Goal: Task Accomplishment & Management: Use online tool/utility

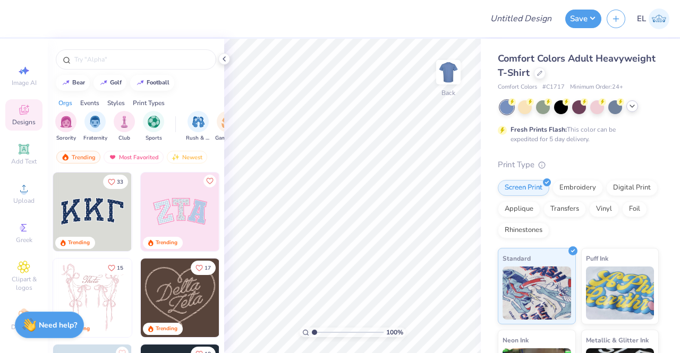
click at [631, 105] on icon at bounding box center [632, 106] width 9 height 9
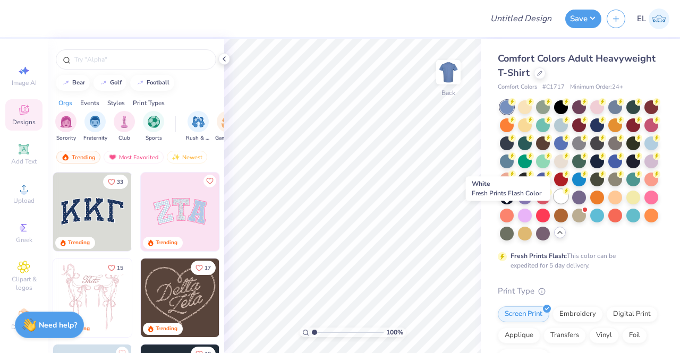
click at [554, 203] on div at bounding box center [561, 197] width 14 height 14
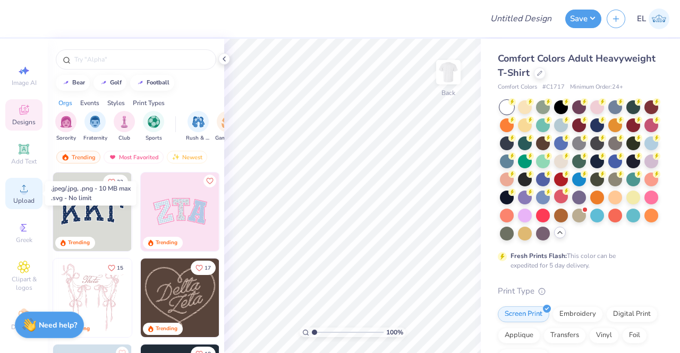
click at [23, 187] on icon at bounding box center [24, 188] width 13 height 13
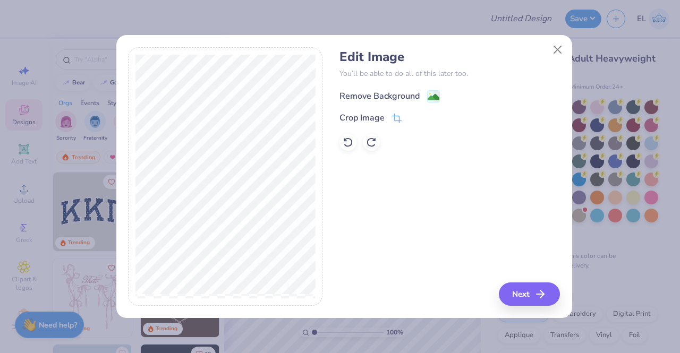
click at [386, 95] on div "Remove Background" at bounding box center [379, 96] width 80 height 13
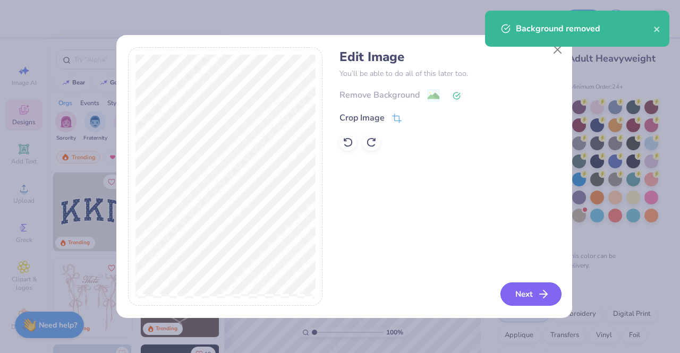
click at [528, 290] on button "Next" at bounding box center [530, 294] width 61 height 23
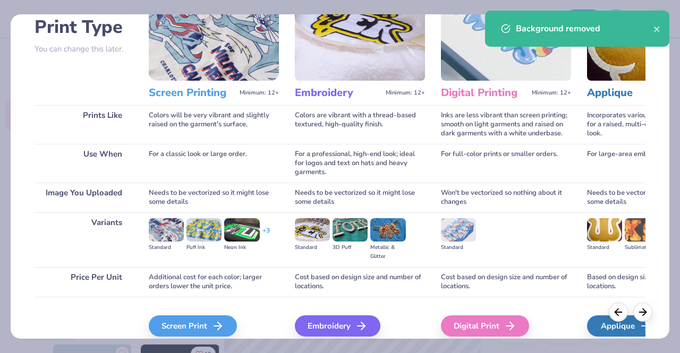
scroll to position [123, 0]
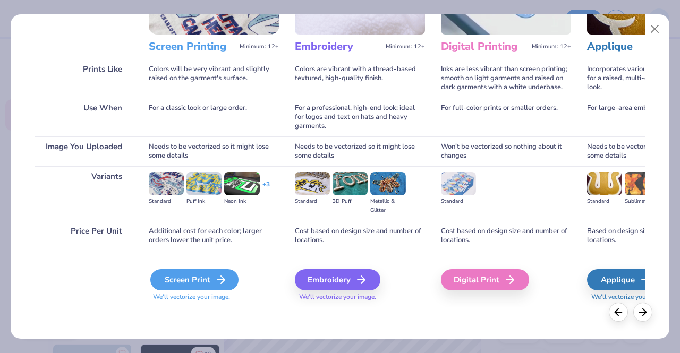
click at [209, 276] on div "Screen Print" at bounding box center [194, 279] width 88 height 21
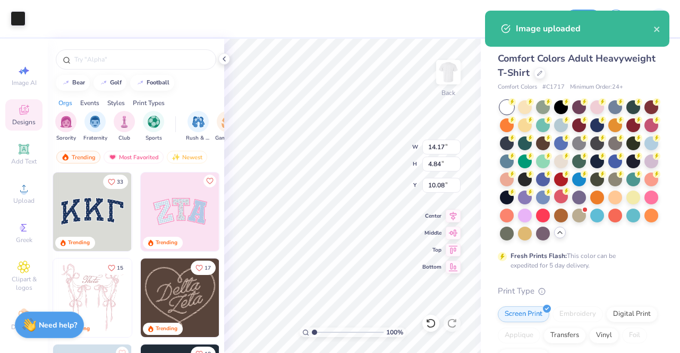
type input "3.00"
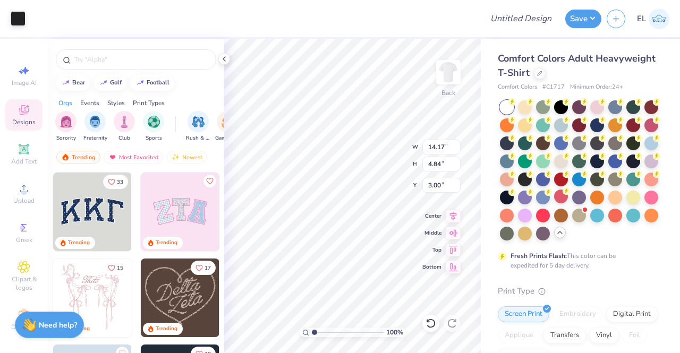
type input "9.49"
type input "3.24"
type input "3.00"
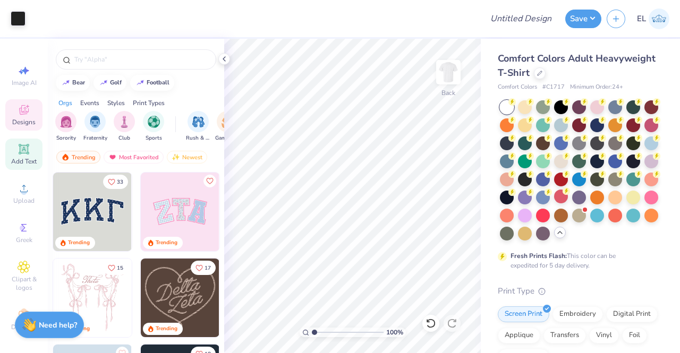
click at [20, 150] on icon at bounding box center [24, 149] width 10 height 10
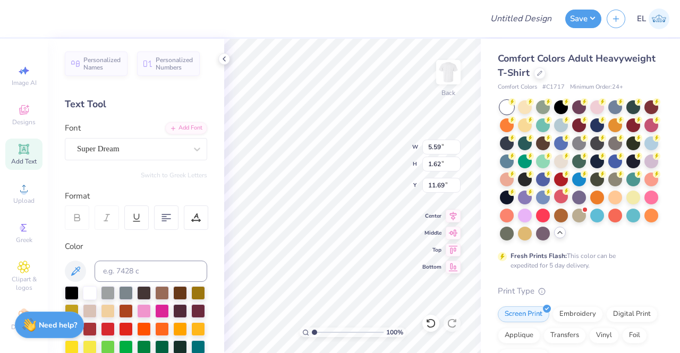
scroll to position [9, 4]
type textarea "DST Chairty Bash [DATE] | [US_STATE]"
click at [65, 293] on div at bounding box center [72, 292] width 14 height 14
type input "9.49"
type input "3.24"
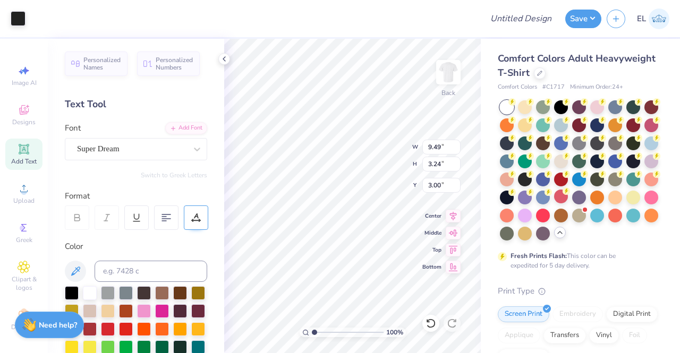
type input "3.00"
type input "14.17"
type input "3.25"
type input "7.69"
type input "14.00"
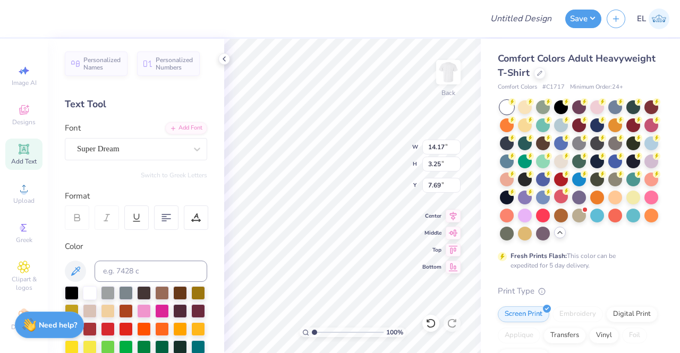
type input "3.21"
type input "7.73"
click at [428, 182] on div "100 % Back W 14.00 14.00 " H 3.21 3.21 " Y 7.73 7.73 " Center Middle Top Bottom" at bounding box center [352, 196] width 257 height 315
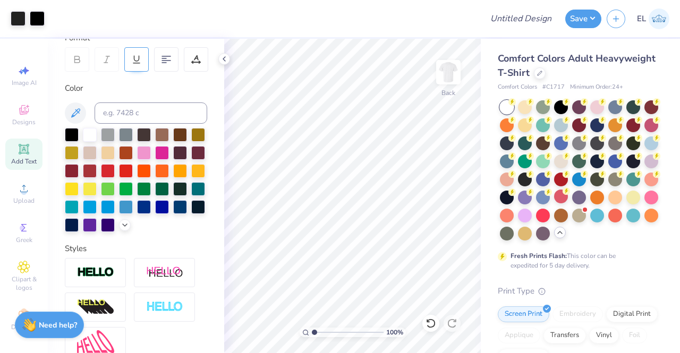
scroll to position [0, 0]
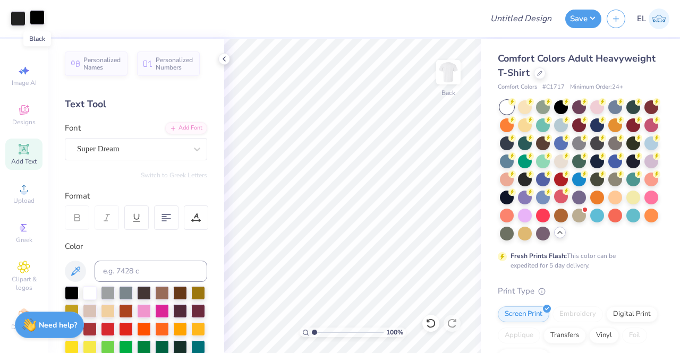
click at [36, 18] on div at bounding box center [37, 17] width 15 height 15
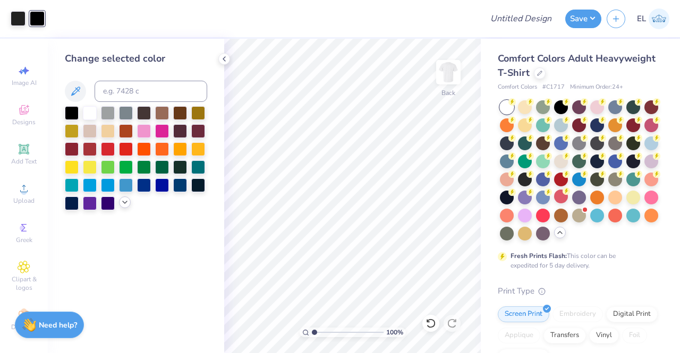
click at [125, 202] on icon at bounding box center [125, 202] width 9 height 9
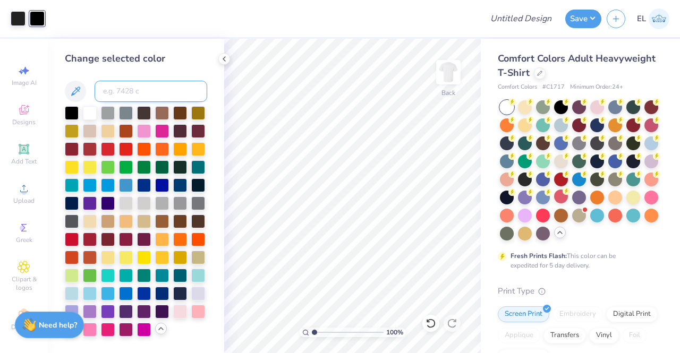
click at [145, 88] on input at bounding box center [151, 91] width 113 height 21
type input "neutral black"
drag, startPoint x: 146, startPoint y: 88, endPoint x: 84, endPoint y: 88, distance: 61.6
click at [84, 88] on div "neutral black" at bounding box center [136, 91] width 142 height 21
click at [18, 18] on div at bounding box center [18, 17] width 15 height 15
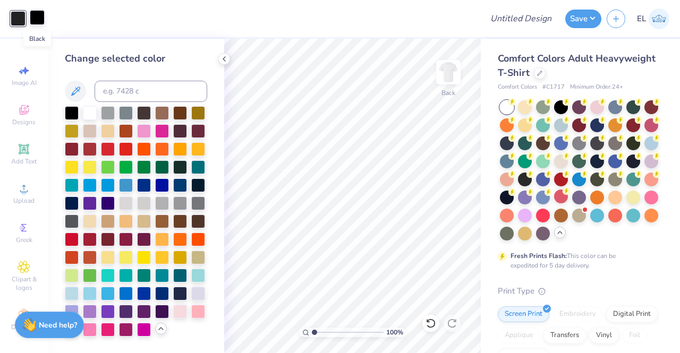
click at [39, 16] on div at bounding box center [37, 17] width 15 height 15
click at [72, 88] on icon at bounding box center [75, 91] width 13 height 13
click at [14, 18] on div at bounding box center [18, 17] width 15 height 15
click at [21, 20] on div at bounding box center [18, 18] width 15 height 15
click at [36, 18] on div at bounding box center [37, 17] width 15 height 15
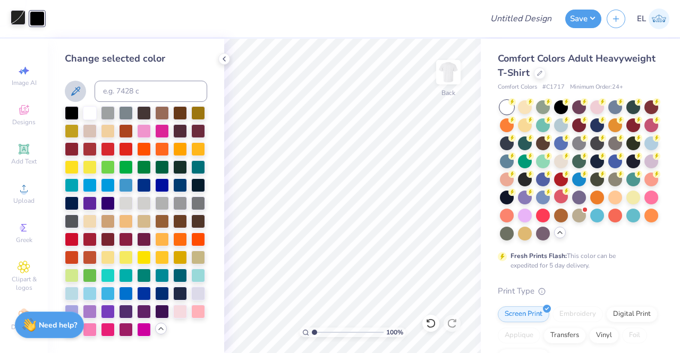
click at [15, 16] on div at bounding box center [18, 17] width 15 height 15
click at [15, 16] on div at bounding box center [18, 18] width 15 height 15
click at [220, 58] on icon at bounding box center [224, 59] width 9 height 9
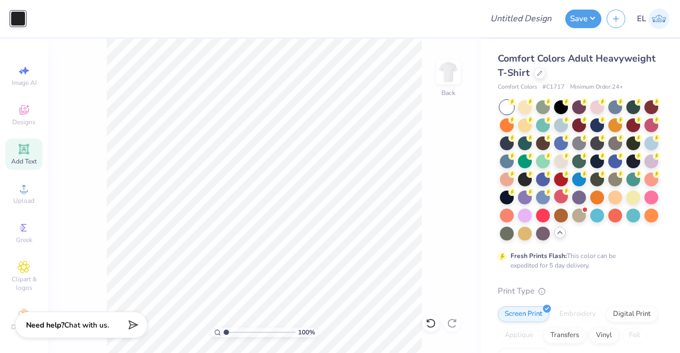
click at [23, 150] on icon at bounding box center [24, 149] width 8 height 8
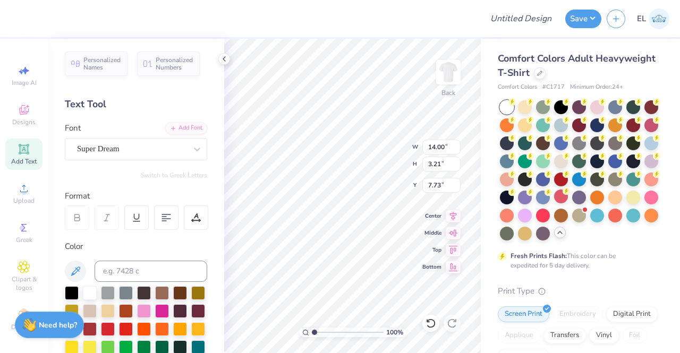
scroll to position [9, 2]
click at [16, 140] on div "Add Text" at bounding box center [23, 154] width 37 height 31
type input "5.59"
type input "1.62"
type input "11.69"
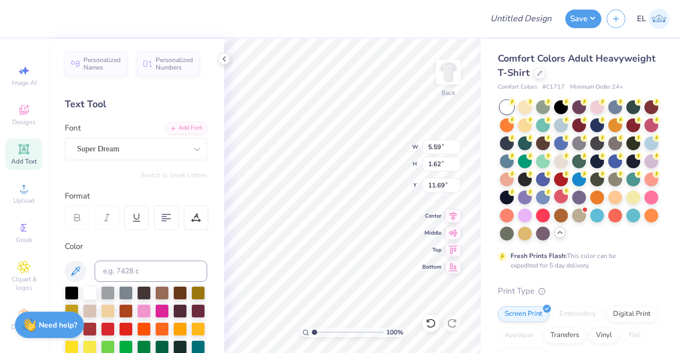
click at [20, 149] on icon at bounding box center [24, 149] width 8 height 8
type input "14.00"
type input "3.21"
type input "7.73"
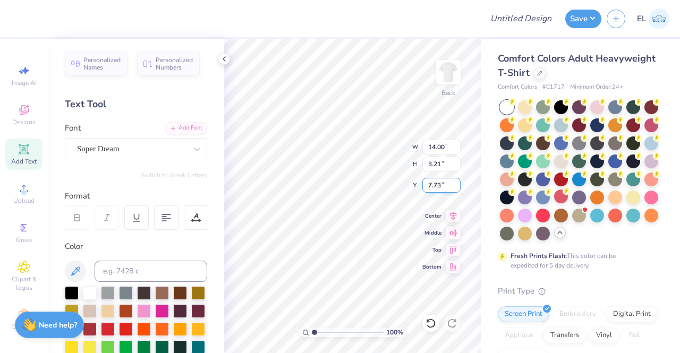
click at [424, 186] on div "100 % Back W 14.00 14.00 " H 3.21 3.21 " Y 7.73 7.73 " Center Middle Top Bottom" at bounding box center [352, 196] width 257 height 315
paste textarea
type input "14.00"
type input "3.21"
type input "7.73"
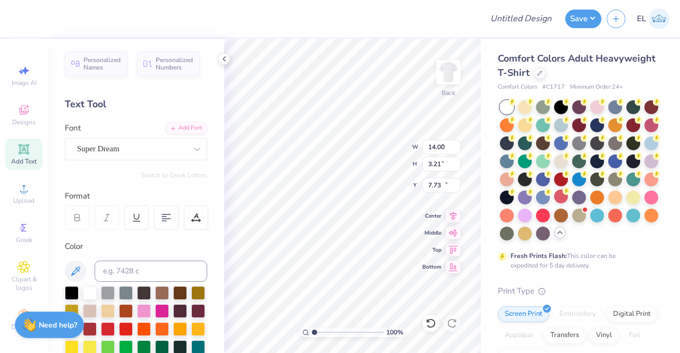
type input "5.59"
type input "1.62"
type input "11.69"
paste textarea "[DATE] | [US_STATE]"
type textarea "[DATE] | [US_STATE]"
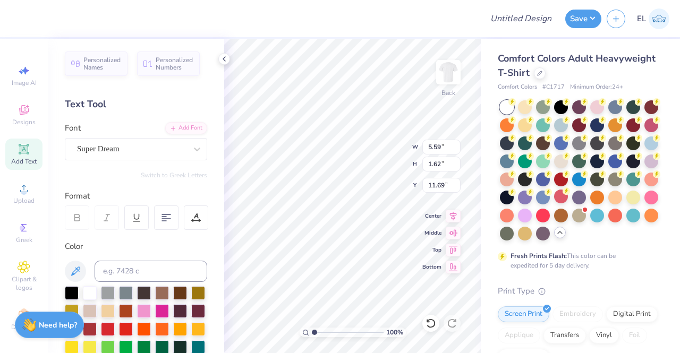
scroll to position [9, 4]
type input "14.00"
type input "3.21"
type input "7.73"
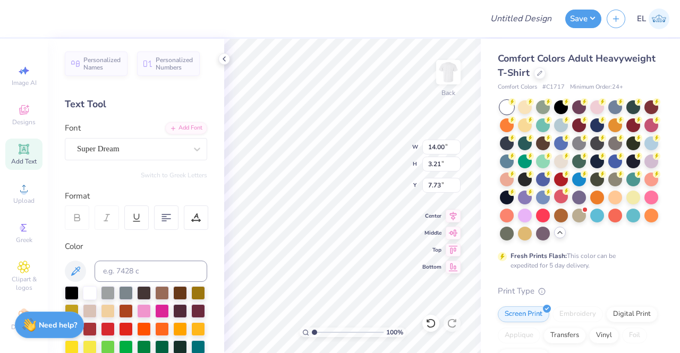
type textarea "DST Chairty Bash"
type input "7.01"
type input "14.17"
type input "1.50"
type input "11.75"
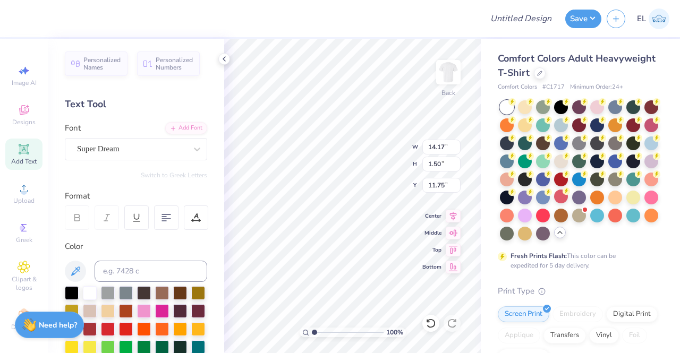
type input "7.78"
type input "0.82"
type input "8.66"
type input "10.46"
type input "1.11"
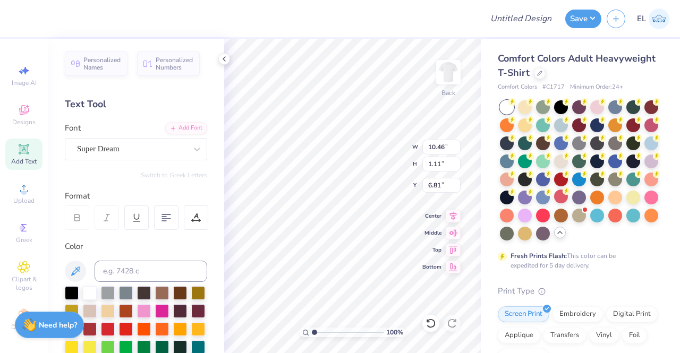
type input "6.81"
type input "9.58"
type input "1.01"
type input "6.91"
type input "9.44"
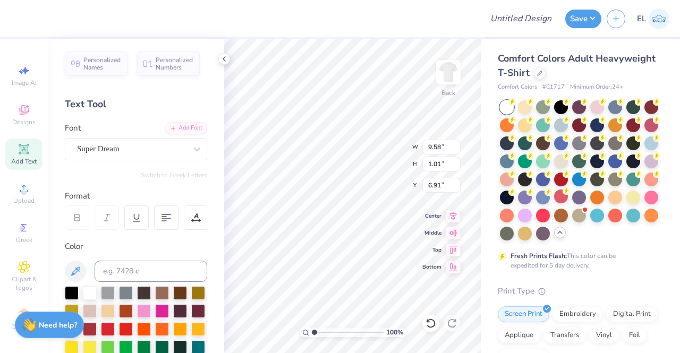
type input "1.00"
type input "7.32"
type input "7.78"
type input "0.82"
type input "8.66"
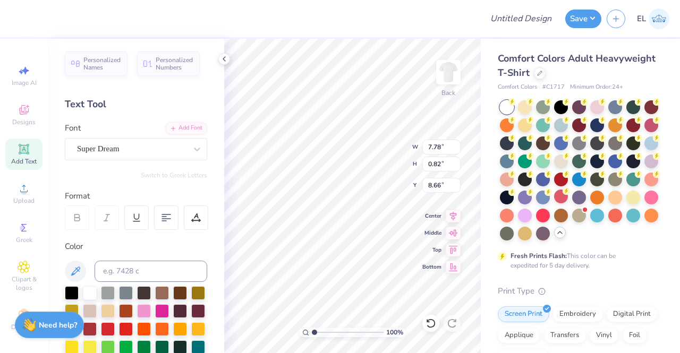
type input "9.44"
type input "1.00"
type input "7.32"
type input "11.66"
type input "1.23"
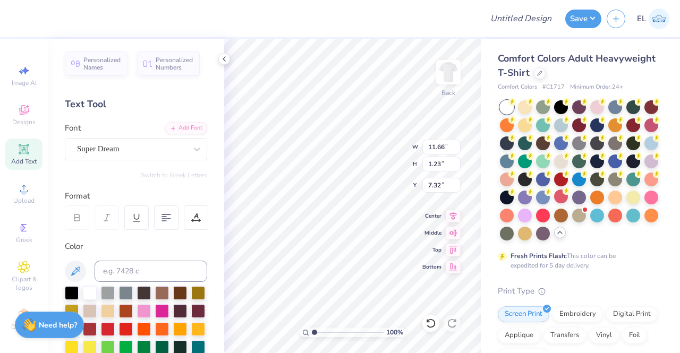
type input "6.81"
type input "7.78"
type input "0.82"
type input "8.04"
click at [192, 148] on icon at bounding box center [197, 149] width 11 height 11
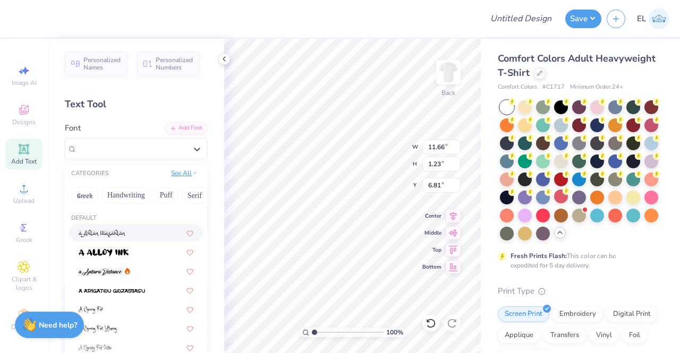
click at [177, 173] on button "See All" at bounding box center [184, 173] width 33 height 11
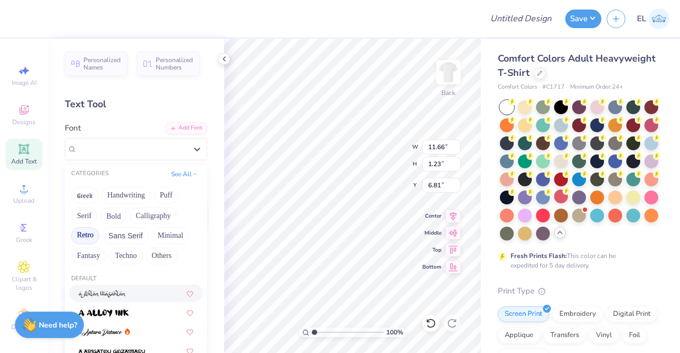
click at [93, 231] on button "Retro" at bounding box center [85, 235] width 28 height 17
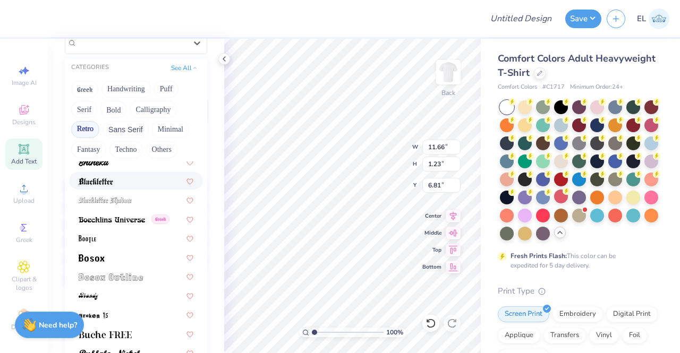
scroll to position [106, 0]
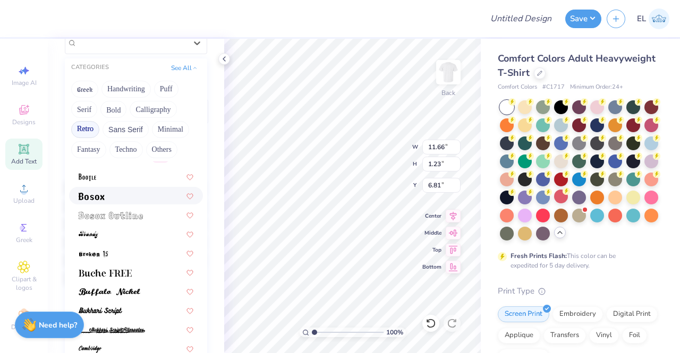
click at [111, 198] on div at bounding box center [136, 195] width 115 height 11
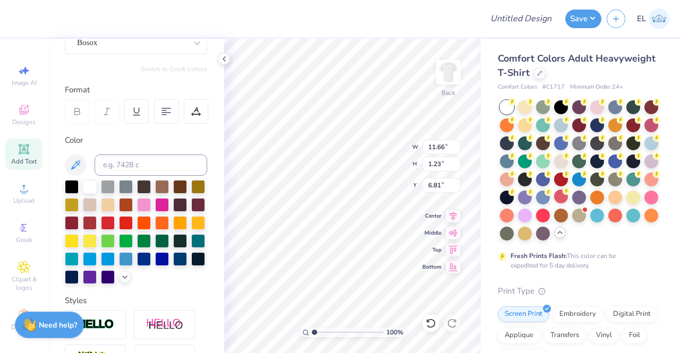
type input "8.80"
type input "1.07"
type input "6.89"
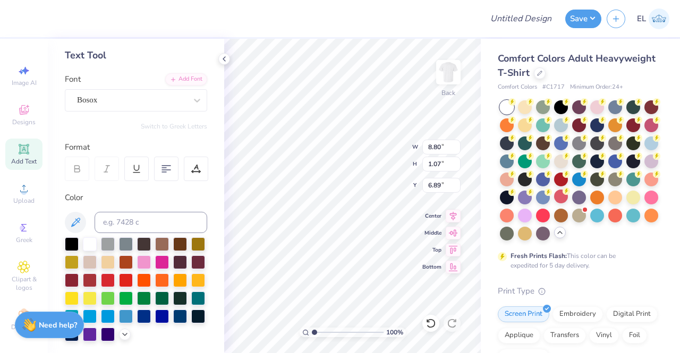
scroll to position [2, 0]
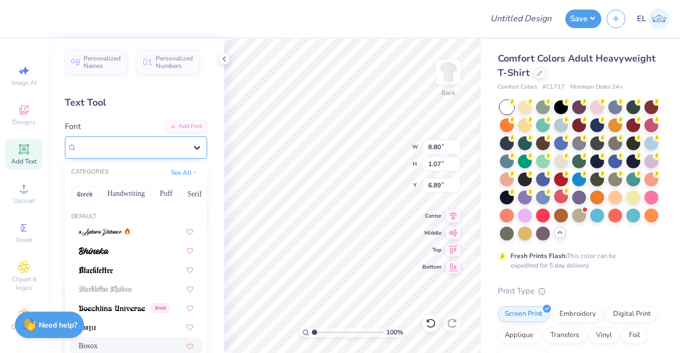
click at [192, 145] on icon at bounding box center [197, 147] width 11 height 11
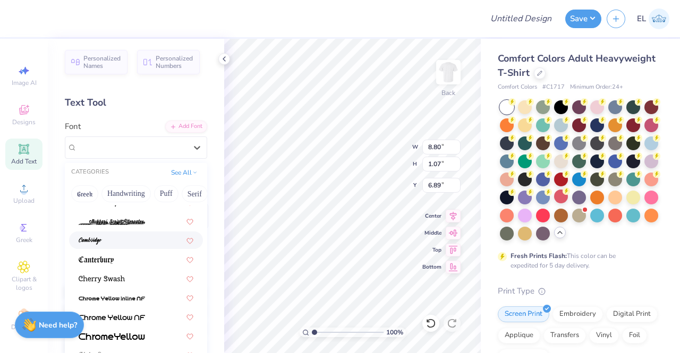
scroll to position [266, 0]
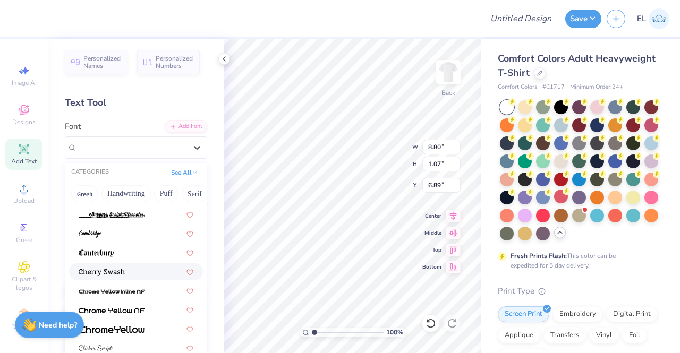
click at [120, 269] on img at bounding box center [102, 272] width 46 height 7
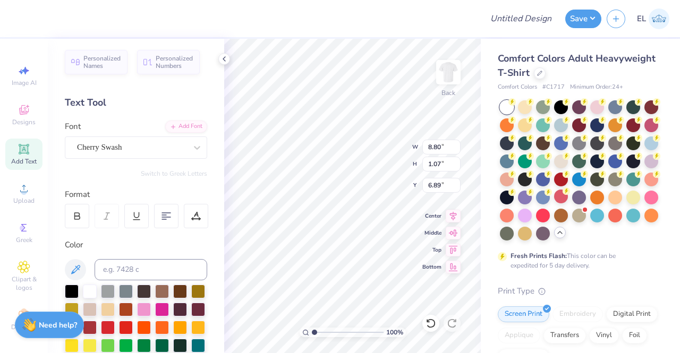
type input "12.07"
type input "1.39"
type input "6.73"
click at [158, 151] on div "Cherry Swash" at bounding box center [132, 147] width 112 height 16
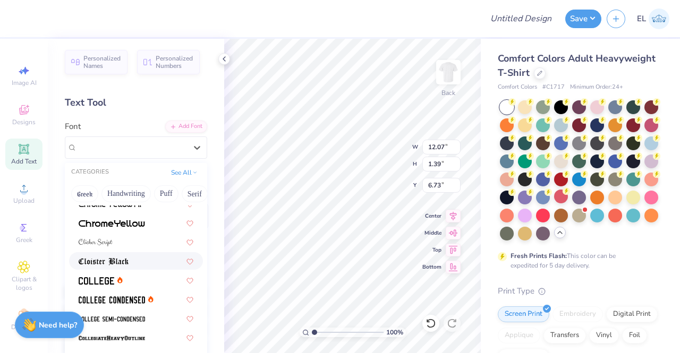
scroll to position [425, 0]
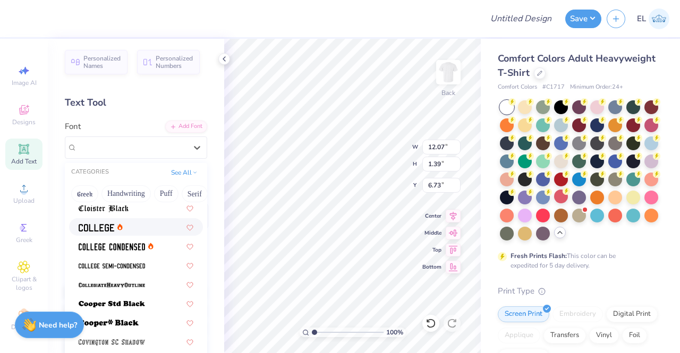
click at [134, 227] on div at bounding box center [136, 227] width 115 height 11
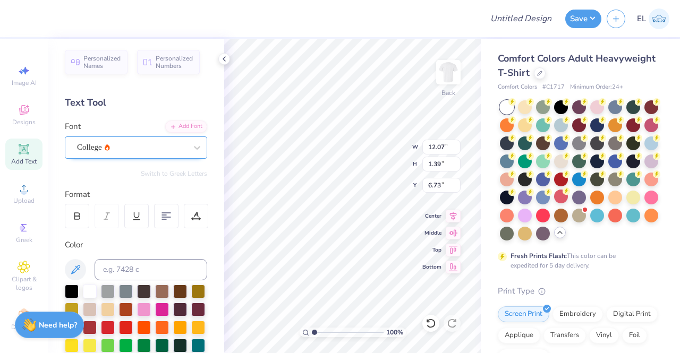
type input "10.87"
type input "0.98"
type input "6.94"
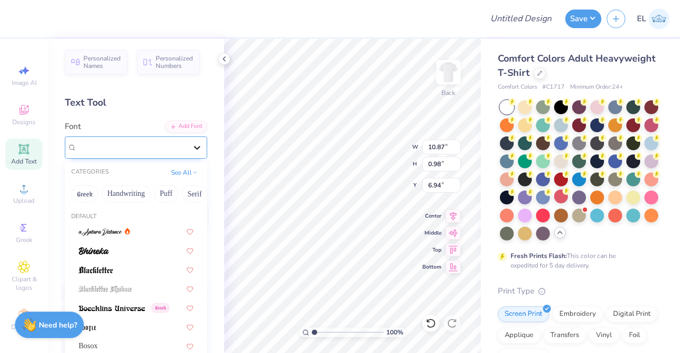
click at [196, 150] on div at bounding box center [197, 147] width 19 height 19
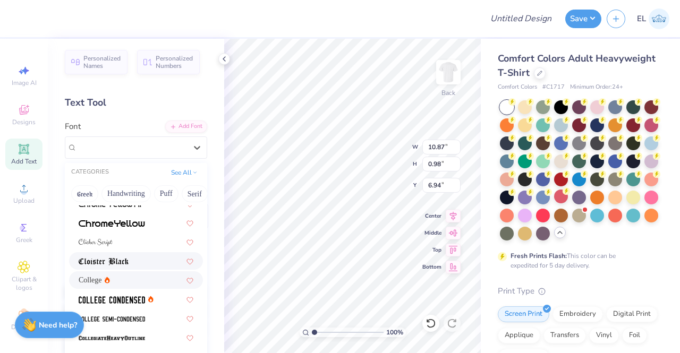
scroll to position [478, 0]
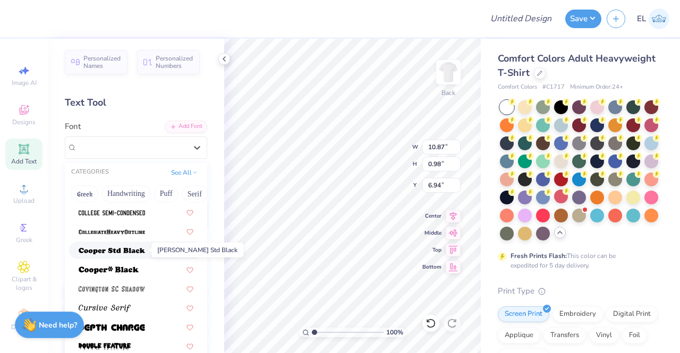
click at [134, 250] on img at bounding box center [112, 251] width 66 height 7
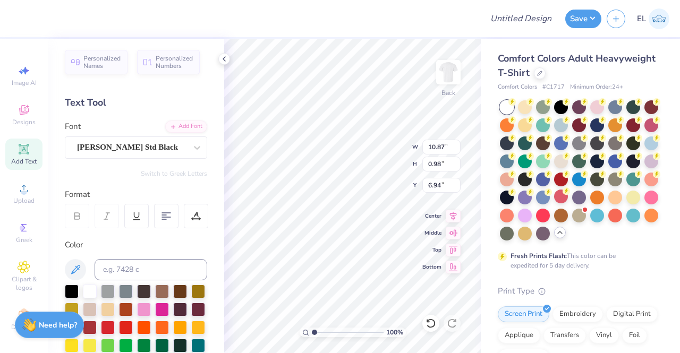
type input "13.68"
type input "1.28"
type input "6.79"
type input "7.78"
type input "0.82"
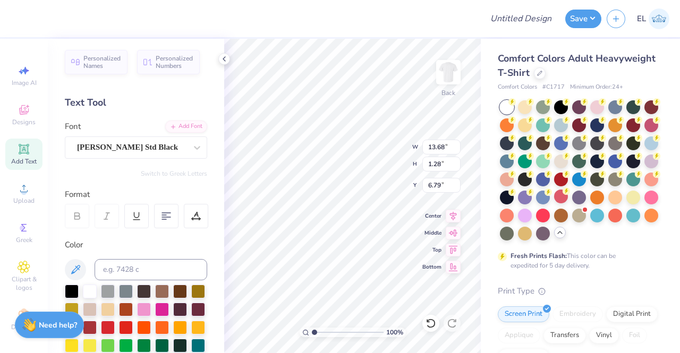
type input "8.04"
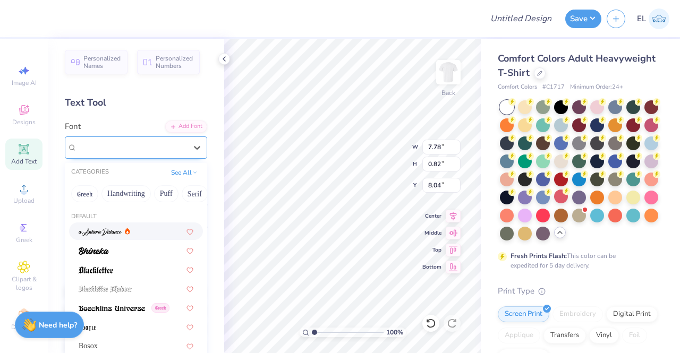
click at [167, 150] on div "Super Dream" at bounding box center [132, 147] width 112 height 16
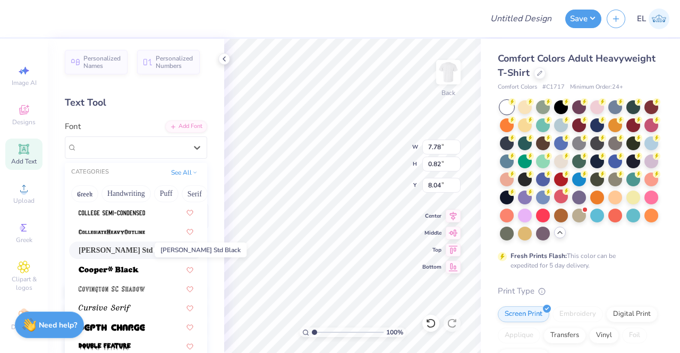
click at [137, 251] on span "[PERSON_NAME] Std Black" at bounding box center [126, 250] width 94 height 11
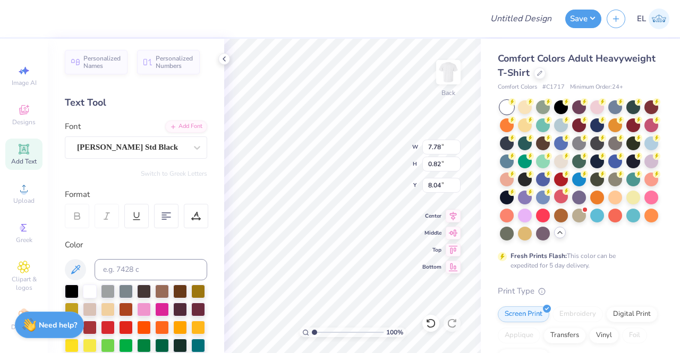
type input "9.35"
type input "0.88"
type input "8.01"
type input "12.72"
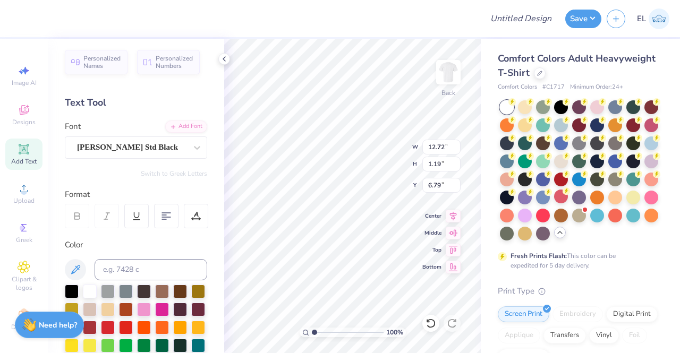
type input "1.19"
type input "6.83"
type input "9.35"
type input "0.88"
type input "8.01"
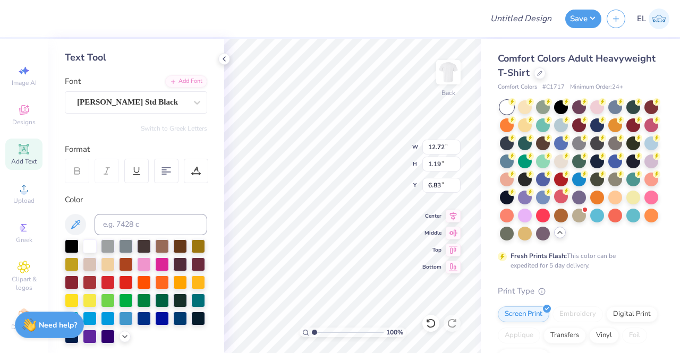
scroll to position [108, 0]
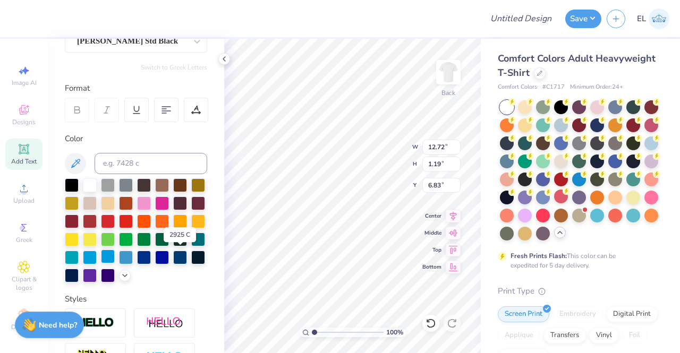
click at [115, 254] on div at bounding box center [108, 257] width 14 height 14
type input "9.35"
type input "0.88"
type input "8.01"
click at [115, 254] on div at bounding box center [108, 257] width 14 height 14
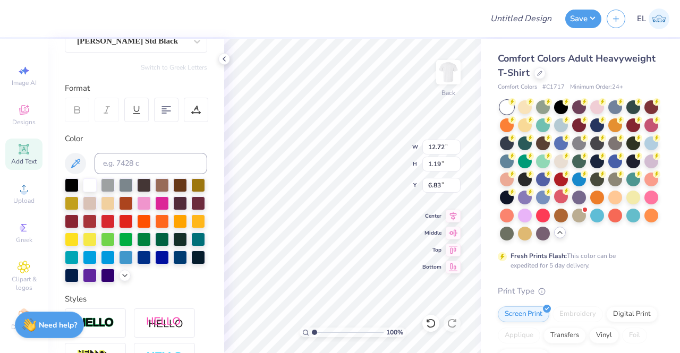
type input "9.35"
type input "0.88"
type input "8.01"
click at [454, 73] on img at bounding box center [448, 72] width 43 height 43
type input "6.12"
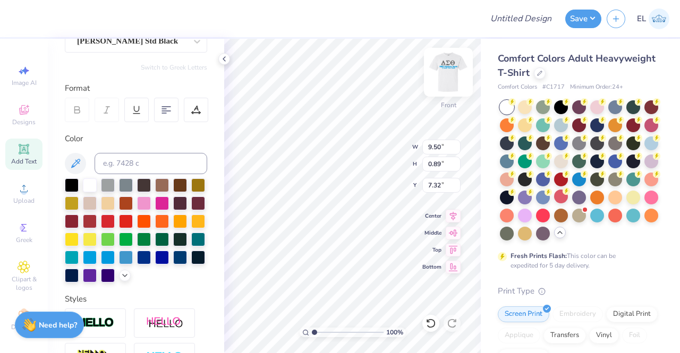
type input "9.50"
type input "0.89"
type input "7.32"
click at [458, 72] on img at bounding box center [448, 72] width 43 height 43
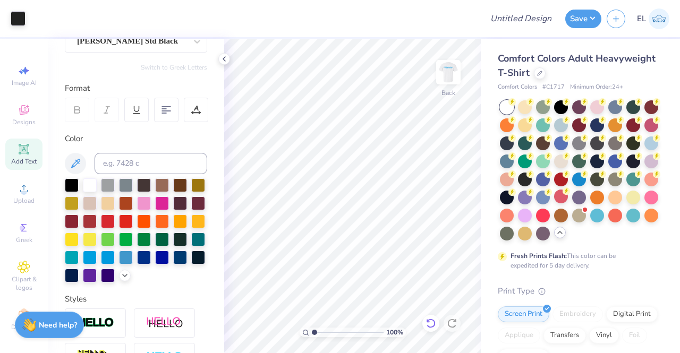
click at [431, 319] on icon at bounding box center [431, 323] width 11 height 11
click at [435, 323] on icon at bounding box center [431, 323] width 11 height 11
type textarea "Brothers"
click at [191, 264] on div at bounding box center [198, 257] width 14 height 14
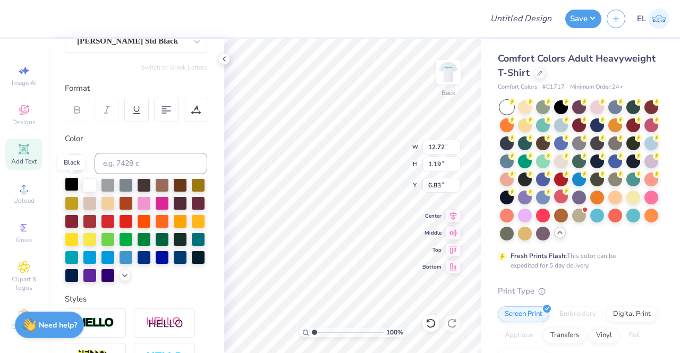
click at [71, 183] on div at bounding box center [72, 184] width 14 height 14
click at [84, 162] on button at bounding box center [75, 163] width 21 height 21
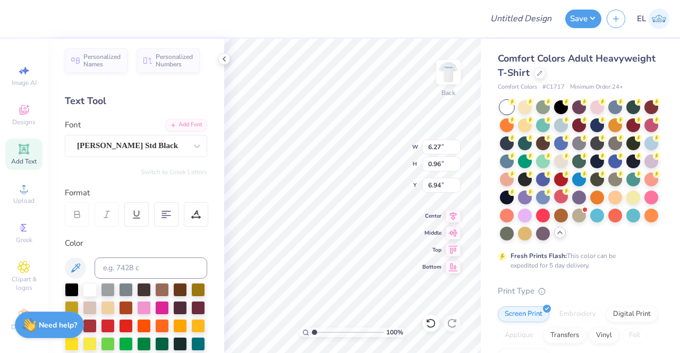
scroll to position [0, 0]
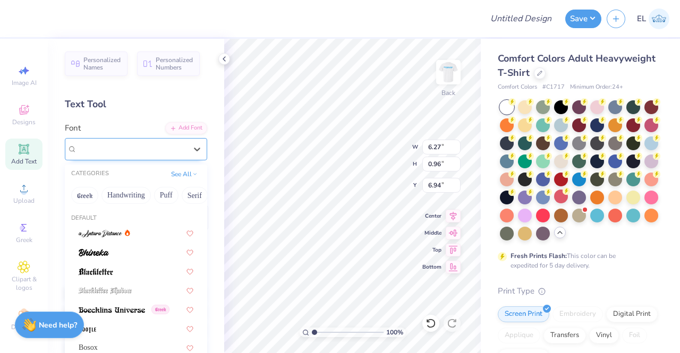
click at [161, 151] on div "[PERSON_NAME] Std Black" at bounding box center [132, 149] width 112 height 16
click at [92, 199] on button "Greek" at bounding box center [84, 195] width 27 height 17
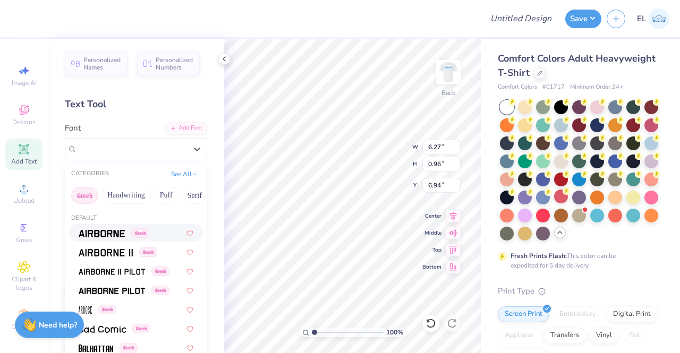
click at [108, 234] on img at bounding box center [102, 233] width 46 height 7
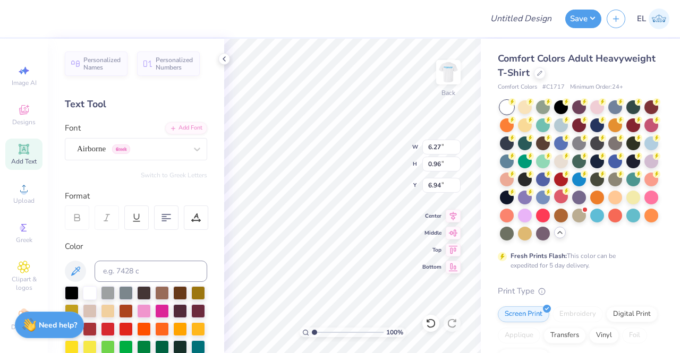
type input "6.49"
type input "0.97"
click at [192, 150] on icon at bounding box center [197, 149] width 11 height 11
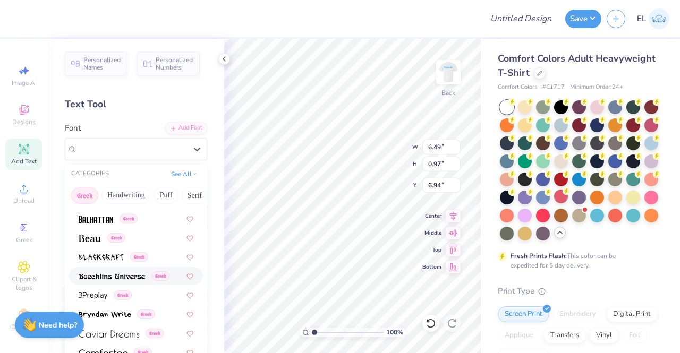
scroll to position [106, 0]
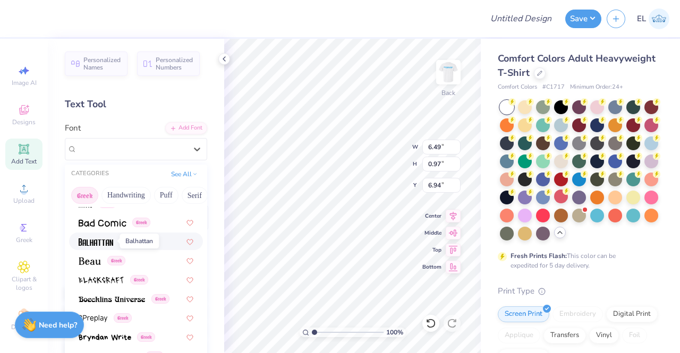
click at [100, 240] on img at bounding box center [96, 242] width 35 height 7
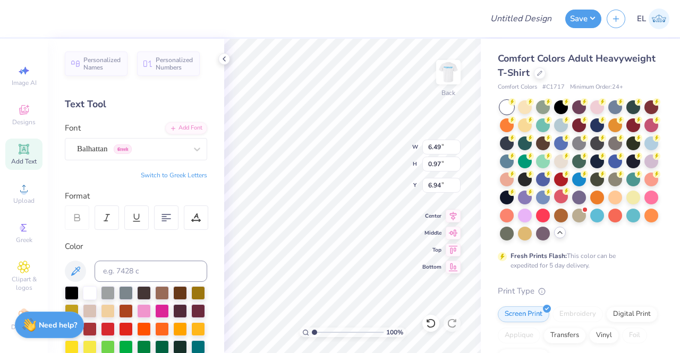
type input "4.56"
type input "1.08"
type input "6.88"
click at [169, 146] on div "Balhattan Greek" at bounding box center [132, 149] width 112 height 16
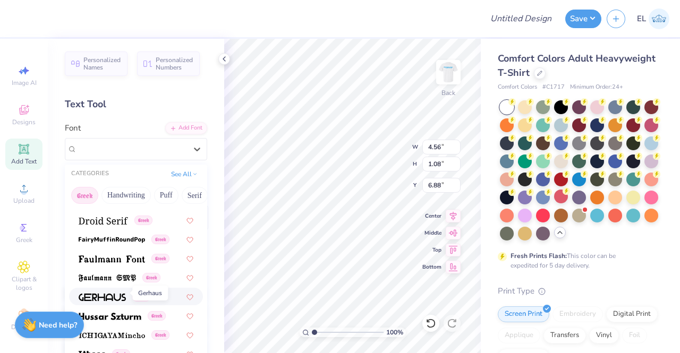
scroll to position [372, 0]
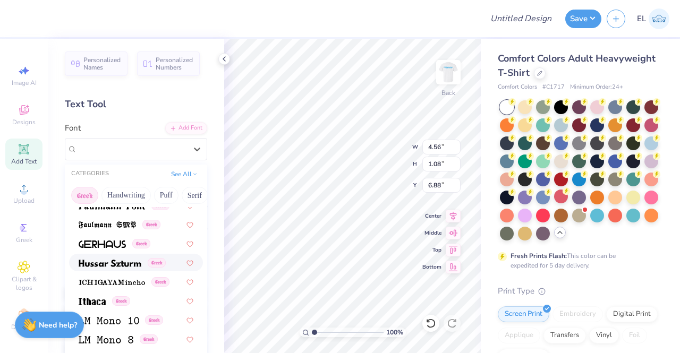
click at [117, 264] on img at bounding box center [110, 263] width 63 height 7
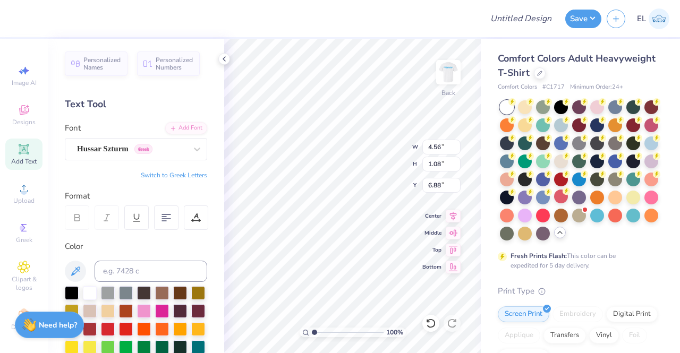
type input "5.85"
type input "1.21"
type input "6.82"
click at [152, 144] on div "Hussar Szturm Greek" at bounding box center [132, 149] width 112 height 16
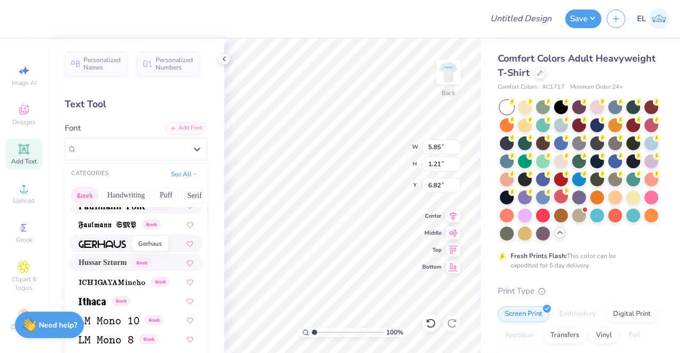
scroll to position [319, 0]
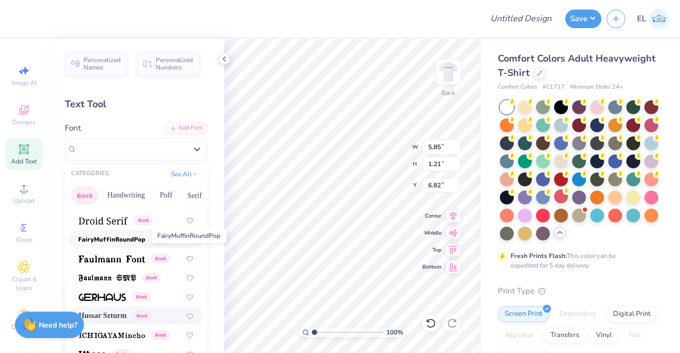
click at [115, 237] on img at bounding box center [112, 239] width 66 height 7
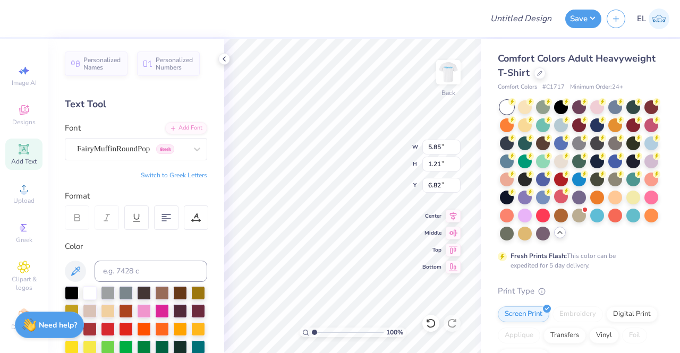
type input "5.71"
type input "0.98"
type input "6.93"
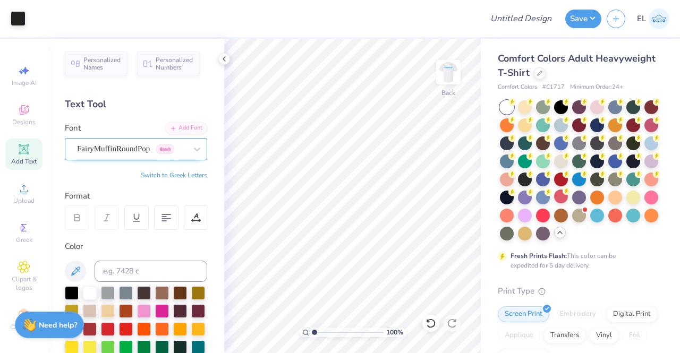
click at [146, 150] on div "FairyMuffinRoundPop Greek" at bounding box center [132, 149] width 112 height 16
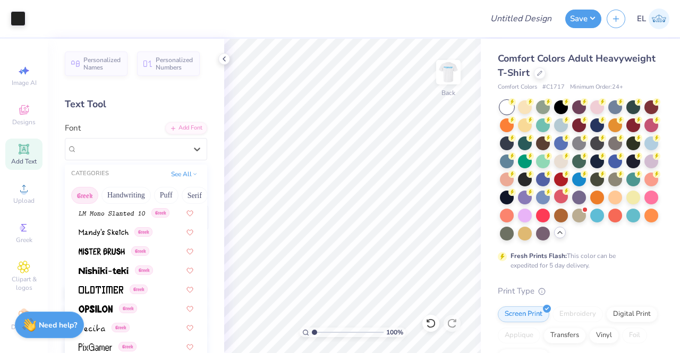
scroll to position [531, 0]
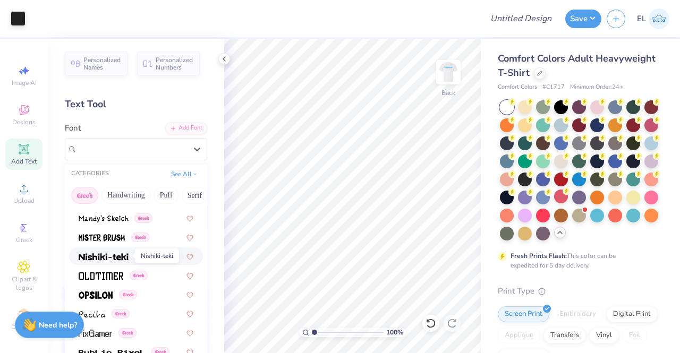
click at [104, 254] on img at bounding box center [104, 256] width 50 height 7
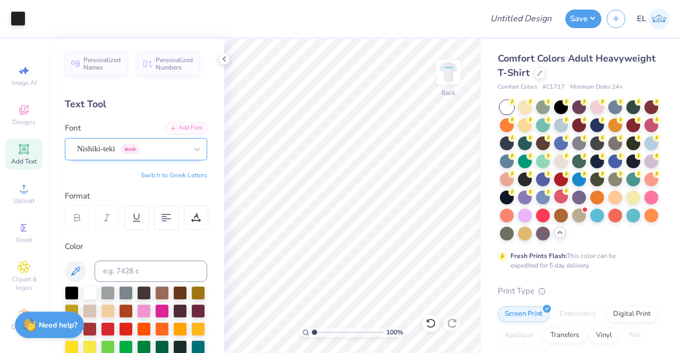
click at [153, 142] on div "Nishiki-teki Greek" at bounding box center [132, 149] width 112 height 16
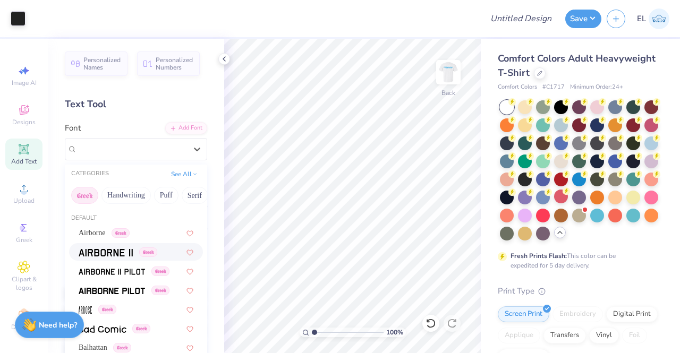
click at [100, 247] on span at bounding box center [106, 252] width 54 height 11
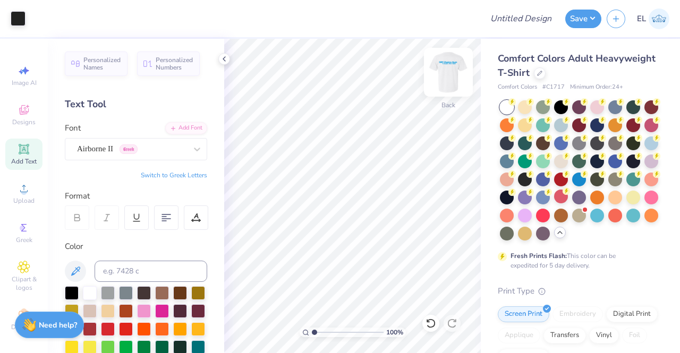
click at [446, 76] on img at bounding box center [448, 72] width 43 height 43
type input "4.62"
